Goal: Find specific page/section: Find specific page/section

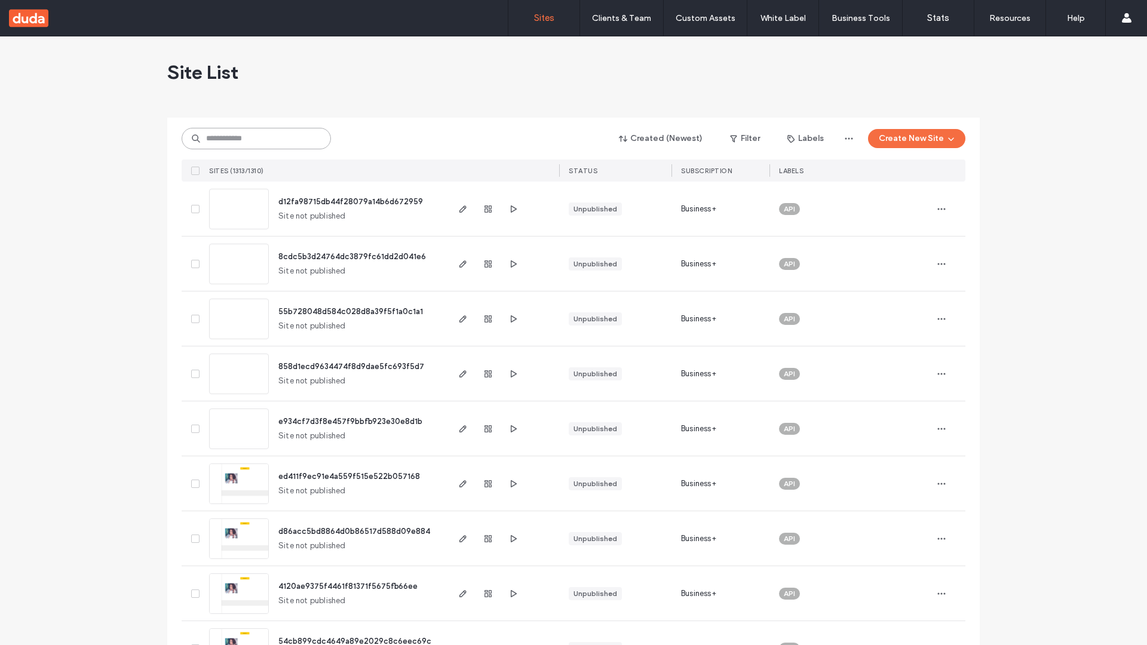
click at [256, 139] on input at bounding box center [256, 139] width 149 height 22
type input "**********"
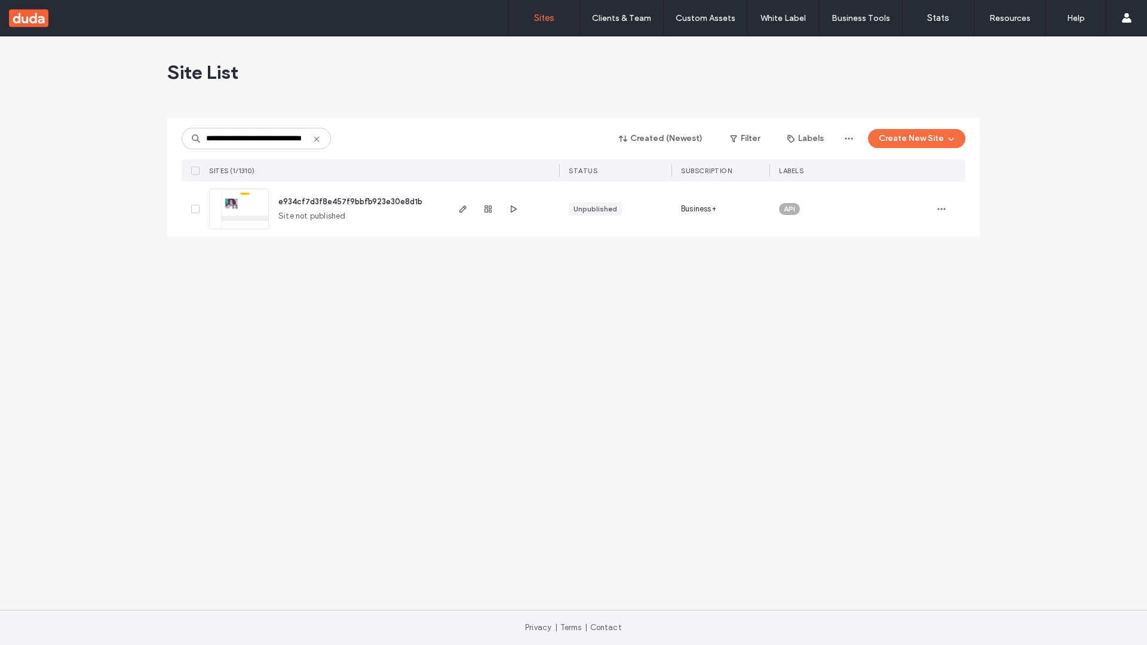
click at [351, 201] on span "e934cf7d3f8e457f9bbfb923e30e8d1b" at bounding box center [350, 201] width 144 height 9
